Goal: Information Seeking & Learning: Find specific fact

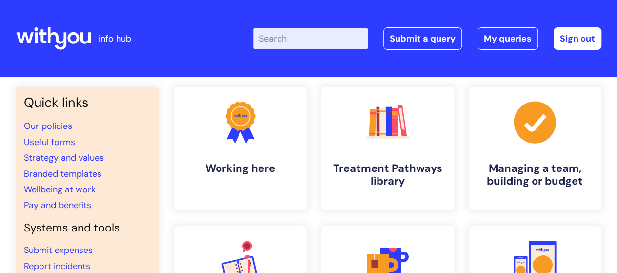
click at [322, 34] on input "Enter your search term here..." at bounding box center [310, 38] width 115 height 21
type input "pay"
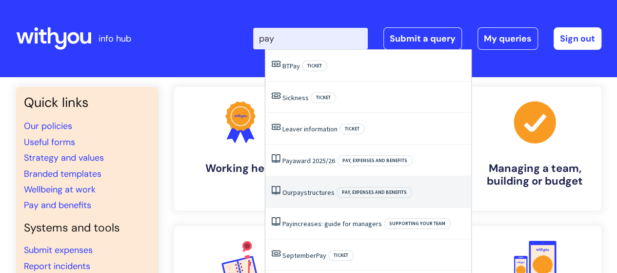
click at [312, 188] on link "Our pay structures" at bounding box center [308, 192] width 52 height 9
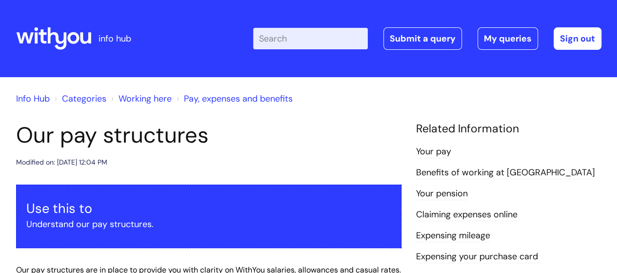
click at [314, 44] on input "Enter your search term here..." at bounding box center [310, 38] width 115 height 21
type input "pay increases"
click button "Search" at bounding box center [0, 0] width 0 height 0
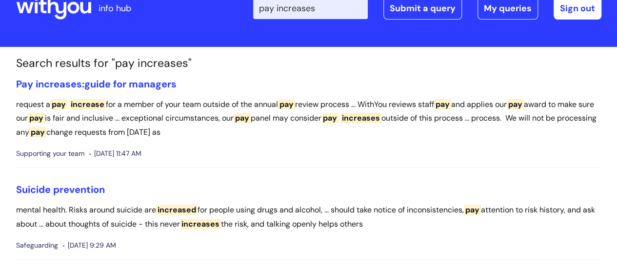
scroll to position [98, 0]
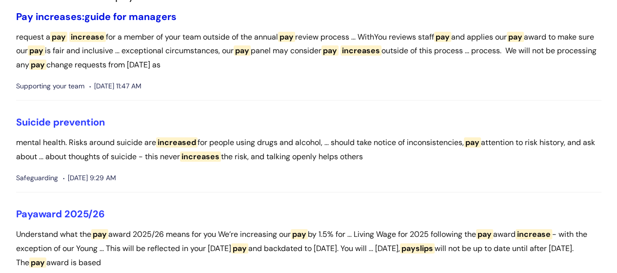
click at [137, 18] on link "Pay increases: guide for managers" at bounding box center [96, 16] width 160 height 13
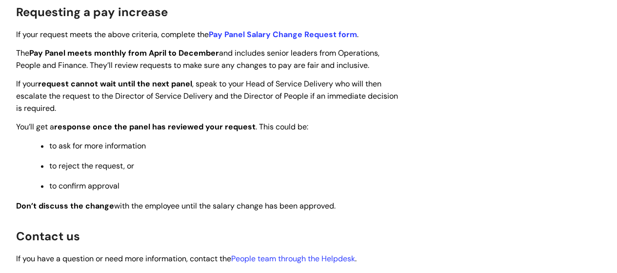
scroll to position [878, 0]
